Goal: Task Accomplishment & Management: Use online tool/utility

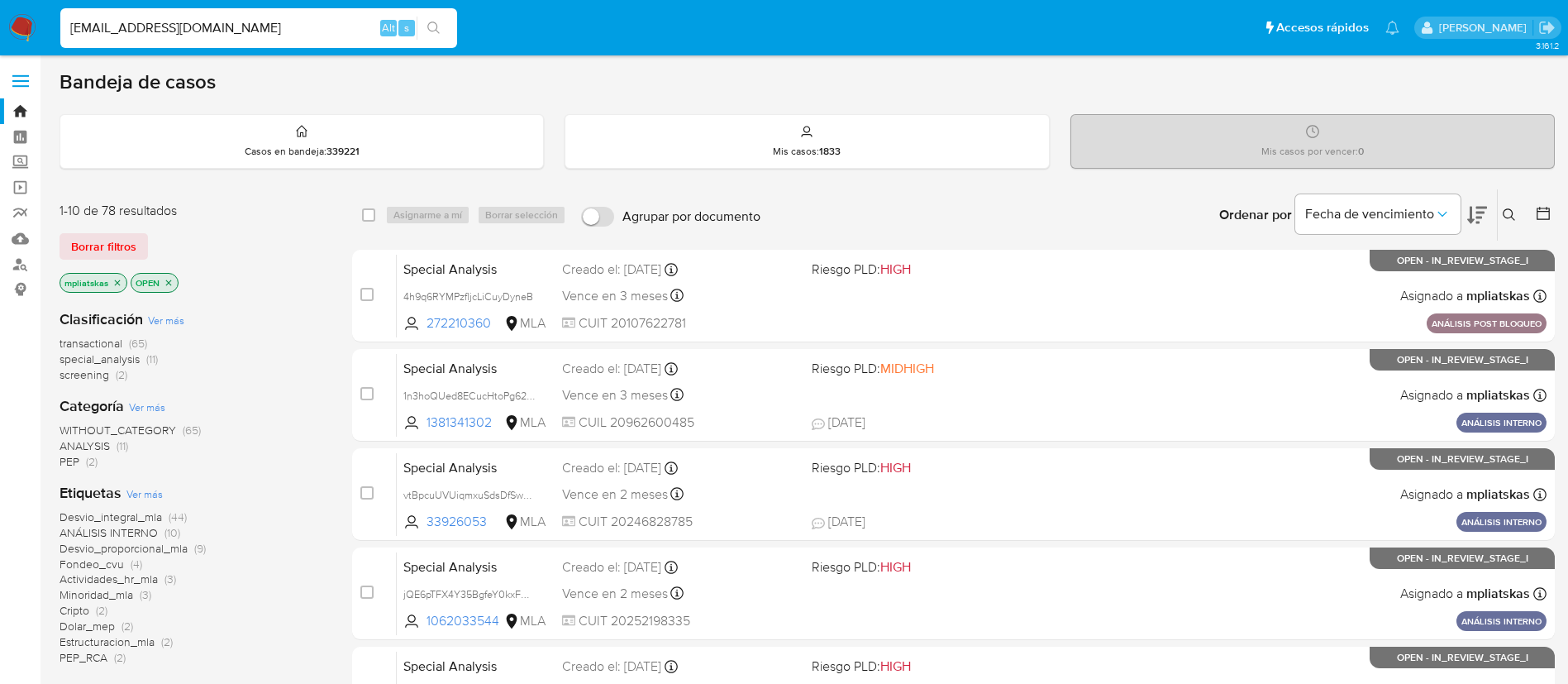
type input "biencurados@gmail.com"
click at [434, 34] on icon "search-icon" at bounding box center [433, 28] width 13 height 13
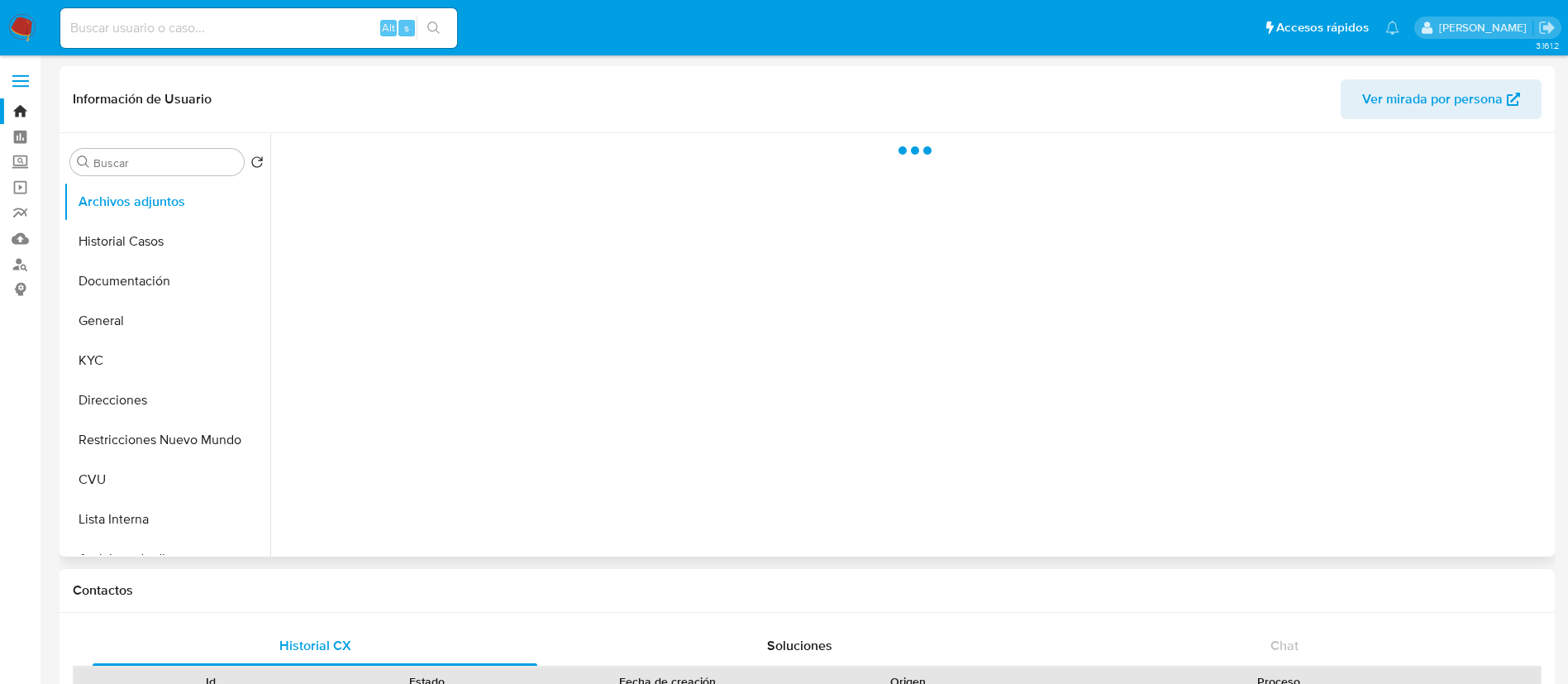
select select "10"
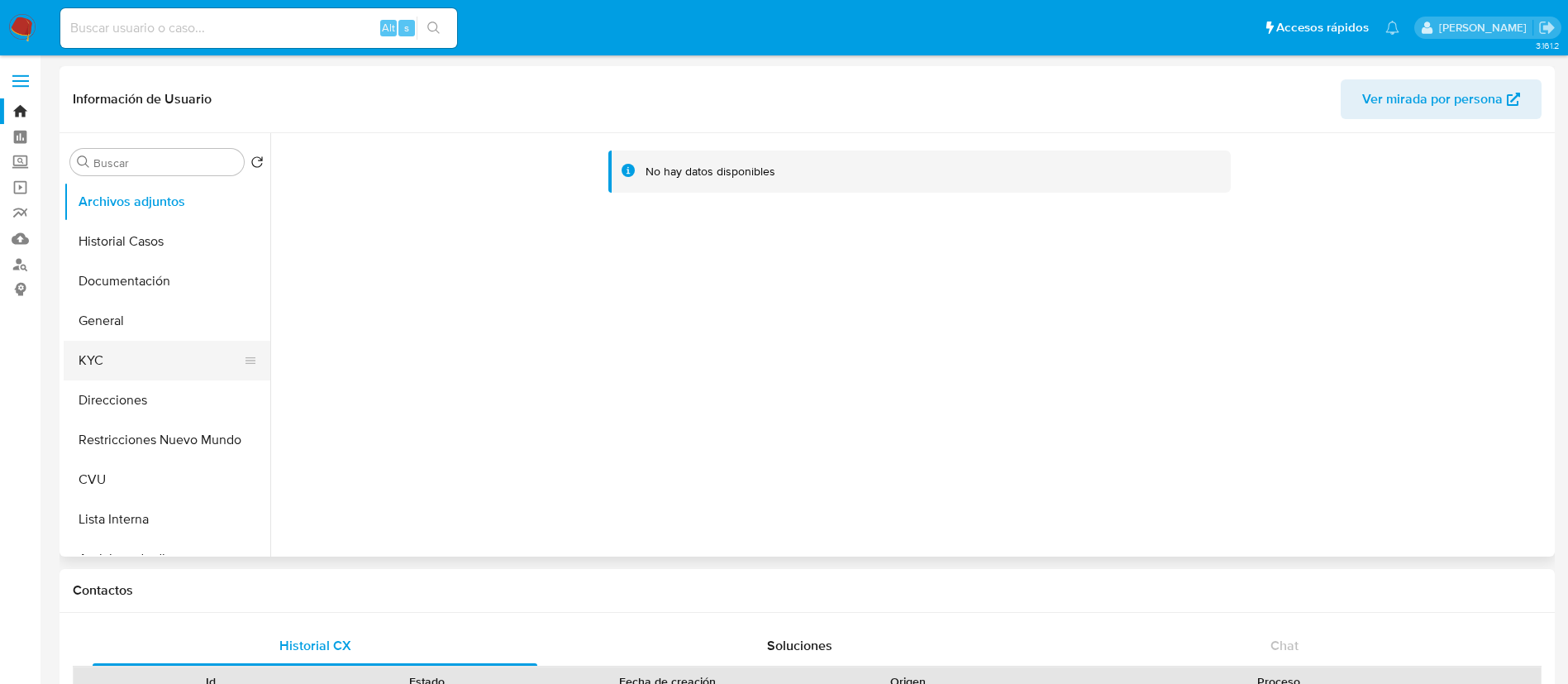
click at [152, 372] on button "KYC" at bounding box center [161, 361] width 193 height 39
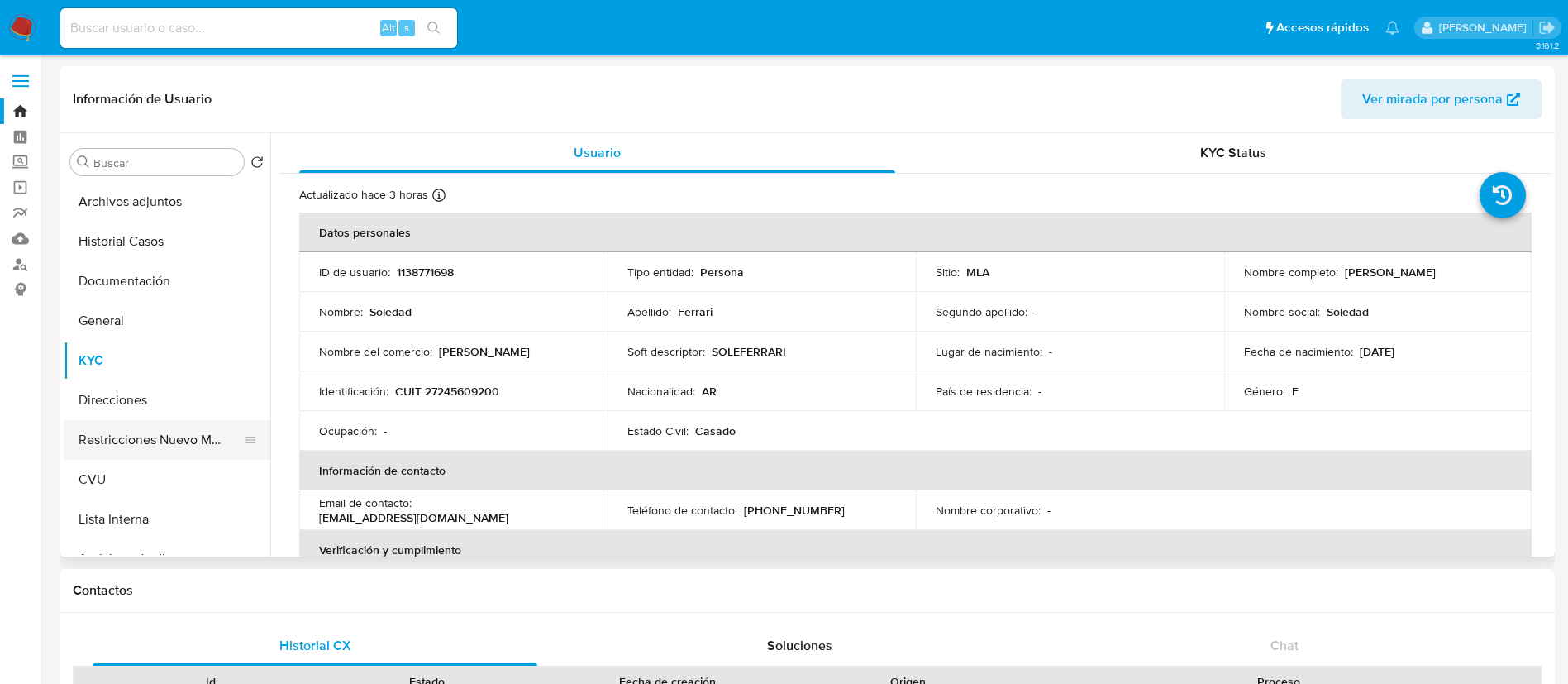
click at [96, 452] on button "Restricciones Nuevo Mundo" at bounding box center [161, 440] width 193 height 39
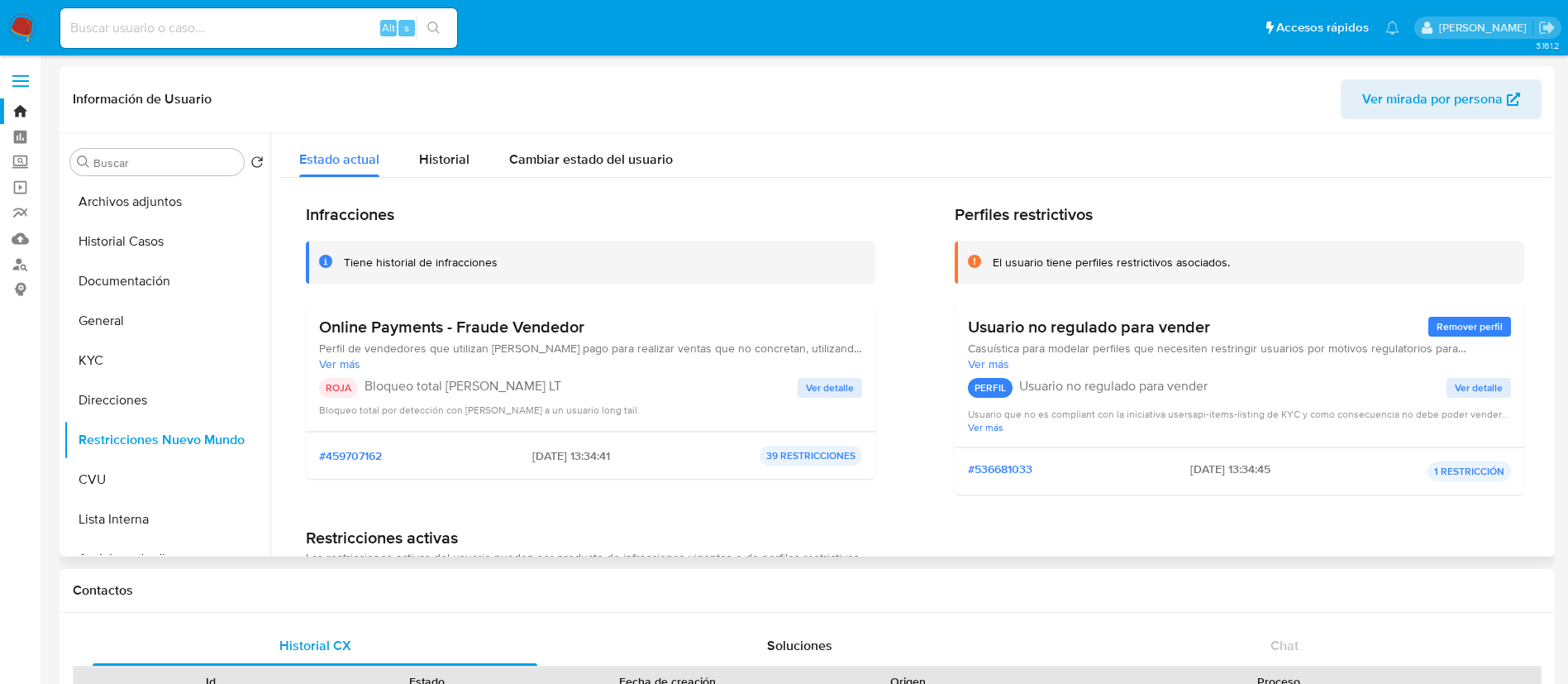
click at [815, 391] on span "Ver detalle" at bounding box center [829, 387] width 48 height 17
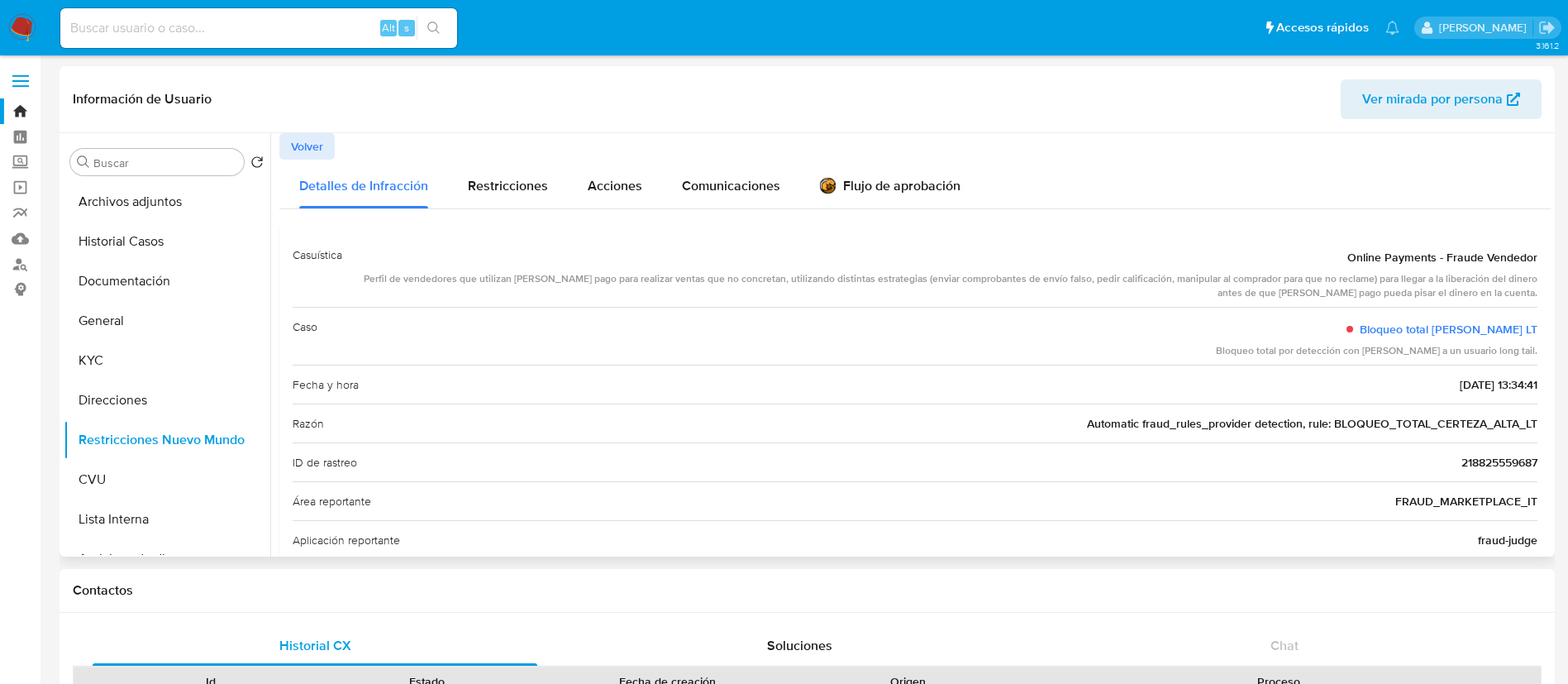
click at [1396, 504] on span "FRAUD_MARKETPLACE_IT" at bounding box center [1467, 501] width 142 height 17
click at [315, 142] on span "Volver" at bounding box center [306, 146] width 33 height 23
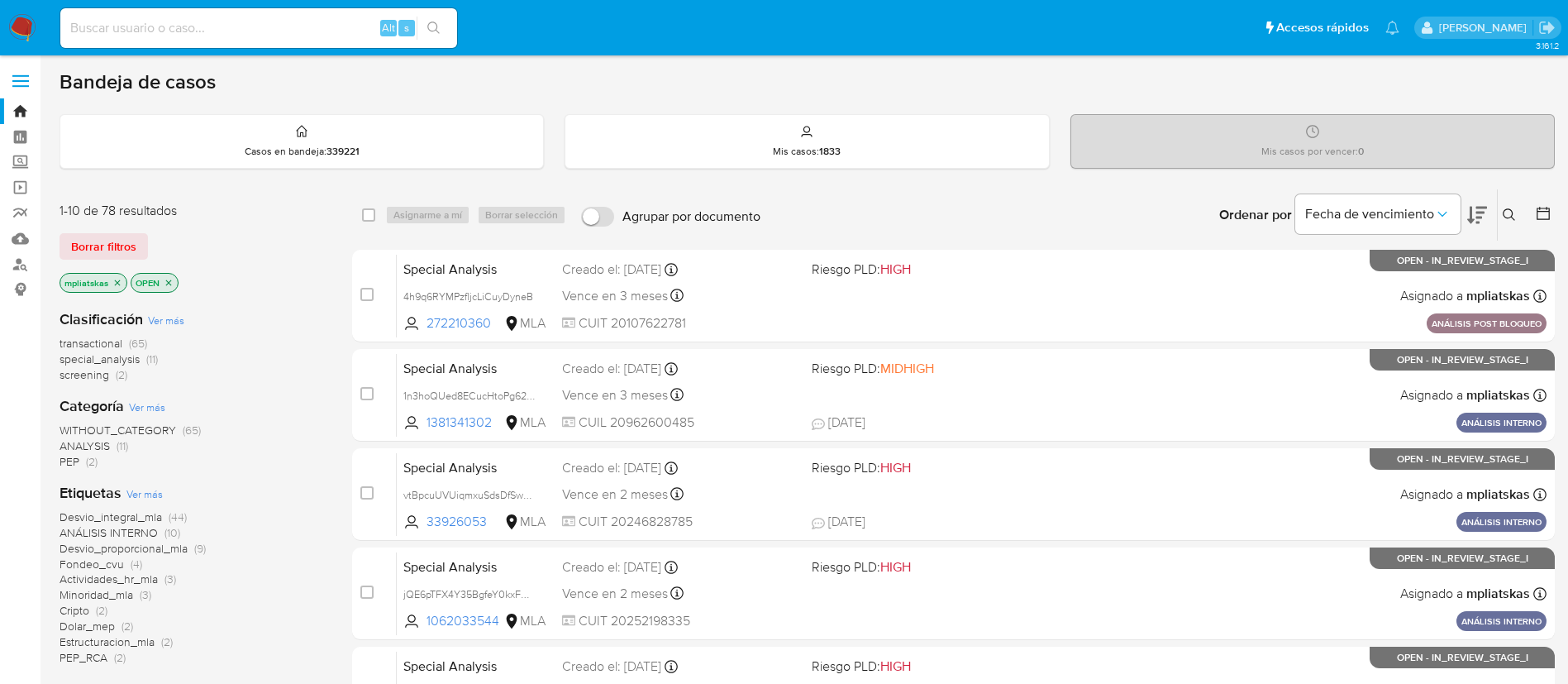
click at [33, 27] on img at bounding box center [22, 28] width 29 height 29
click at [316, 608] on div "Desvio_integral_mla (45) ANÁLISIS INTERNO (10) Desvio_proporcional_mla (9) Fond…" at bounding box center [192, 587] width 266 height 157
click at [29, 28] on img at bounding box center [22, 28] width 29 height 29
